Goal: Navigation & Orientation: Find specific page/section

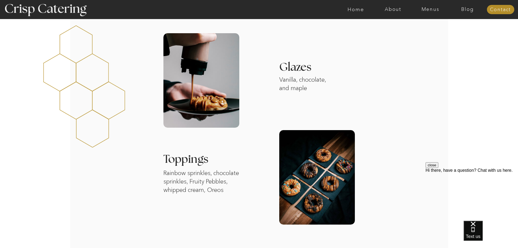
scroll to position [75, 0]
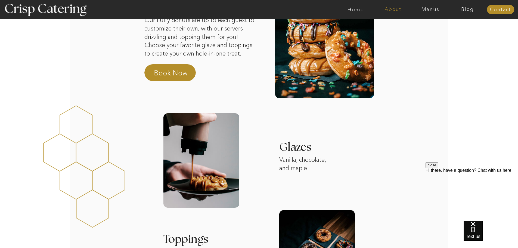
click at [385, 12] on nav "About" at bounding box center [393, 9] width 37 height 5
click at [387, 25] on nav "About Crisp" at bounding box center [394, 25] width 31 height 5
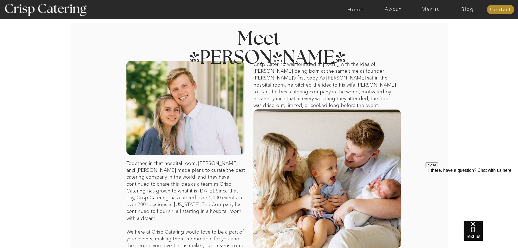
click at [421, 6] on div at bounding box center [280, 9] width 863 height 19
click at [423, 7] on nav "Menus" at bounding box center [430, 9] width 37 height 5
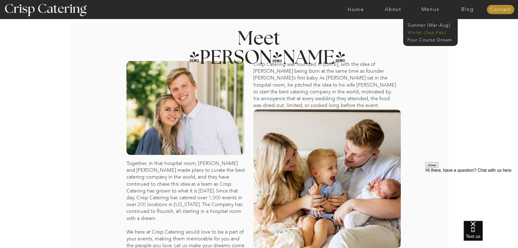
click at [423, 31] on nav "Winter (Sep-Feb)" at bounding box center [430, 31] width 45 height 5
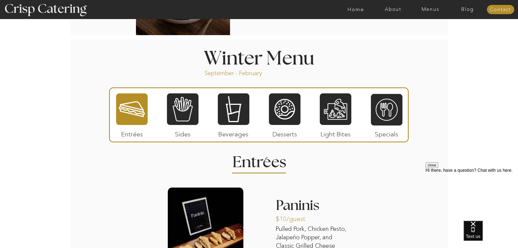
scroll to position [571, 0]
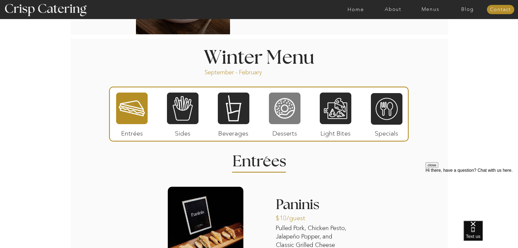
click at [280, 106] on div at bounding box center [285, 108] width 32 height 33
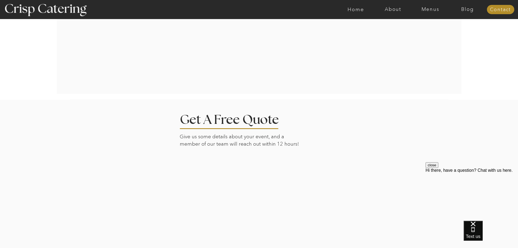
scroll to position [1263, 0]
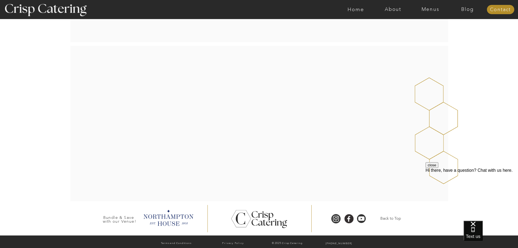
scroll to position [85, 0]
